Goal: Information Seeking & Learning: Find specific fact

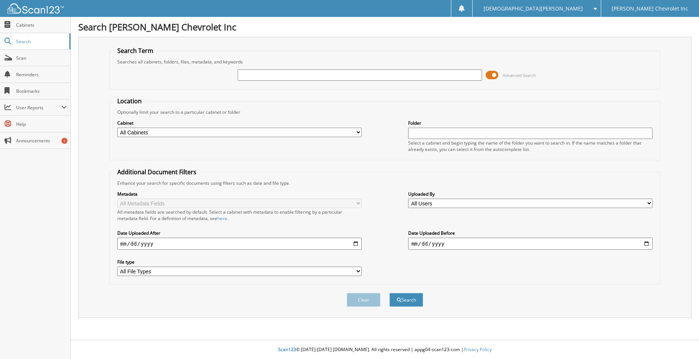
click at [247, 77] on input "text" at bounding box center [360, 74] width 245 height 11
type input "NR28"
click at [390, 293] on button "Search" at bounding box center [407, 300] width 34 height 14
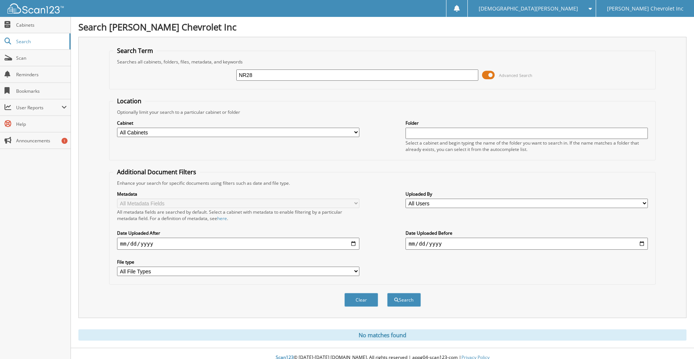
click at [286, 76] on input "NR28" at bounding box center [357, 74] width 242 height 11
click at [287, 76] on input "NR28" at bounding box center [357, 74] width 242 height 11
type input "283240"
click at [402, 301] on button "Search" at bounding box center [404, 300] width 34 height 14
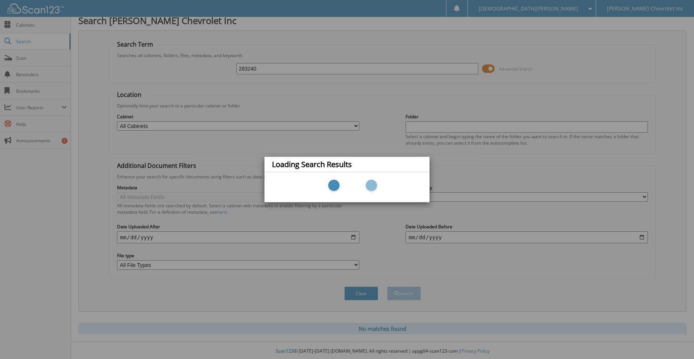
scroll to position [8, 0]
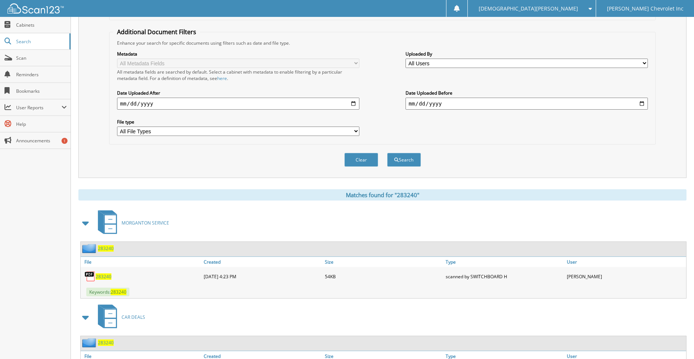
scroll to position [263, 0]
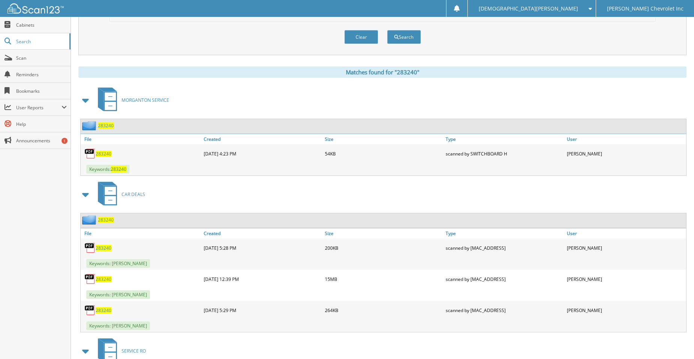
click at [105, 310] on span "283240" at bounding box center [104, 310] width 16 height 6
click at [105, 279] on span "283240" at bounding box center [104, 279] width 16 height 6
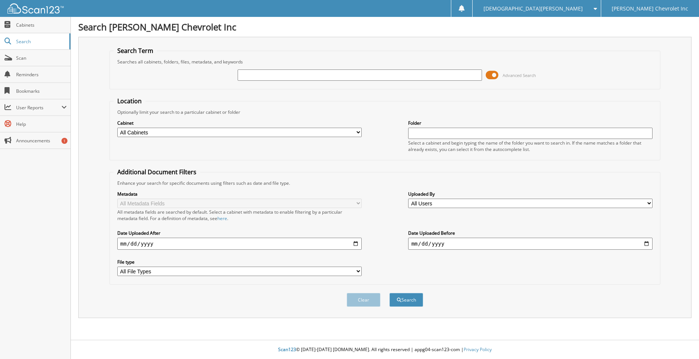
click at [270, 76] on input "text" at bounding box center [360, 74] width 245 height 11
type input "283240"
click at [405, 295] on button "Search" at bounding box center [407, 300] width 34 height 14
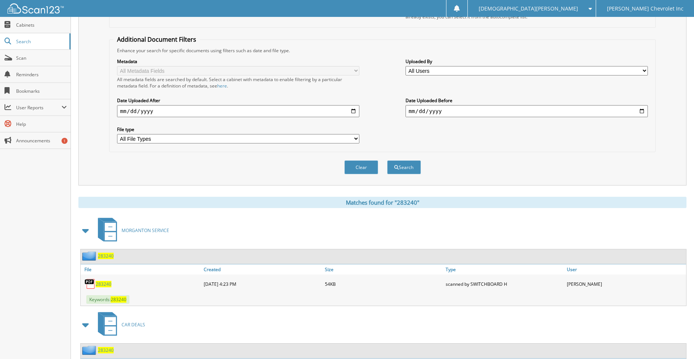
scroll to position [263, 0]
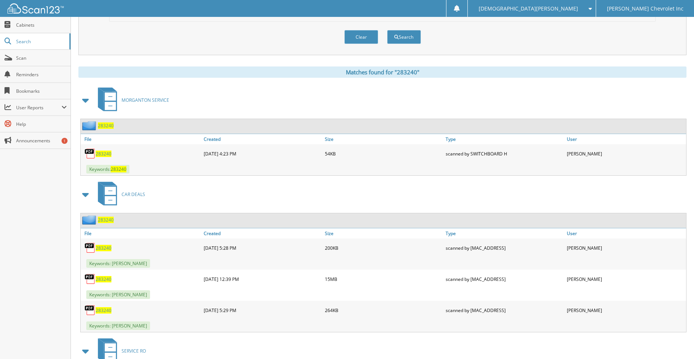
click at [103, 281] on span "283240" at bounding box center [104, 279] width 16 height 6
